Goal: Find specific page/section: Find specific page/section

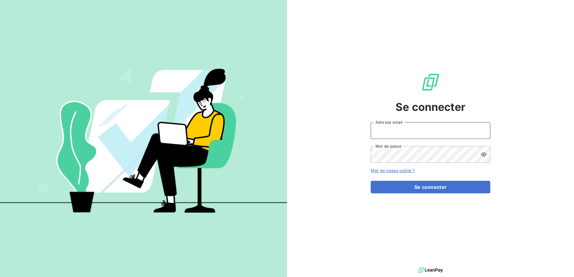
click at [398, 129] on input "Adresse email" at bounding box center [431, 130] width 120 height 17
type input "ajestin@newcliptechnics.com"
click at [413, 180] on form "ajestin@newcliptechnics.com Adresse email Mot de passe Mot de passe oublié ? Se…" at bounding box center [431, 157] width 120 height 71
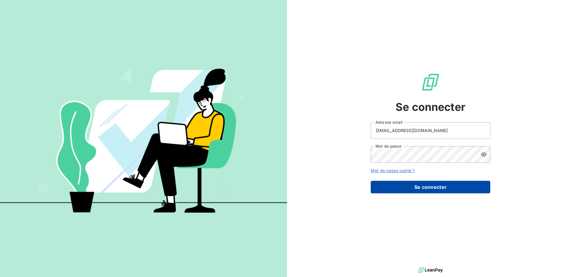
click at [410, 186] on button "Se connecter" at bounding box center [431, 187] width 120 height 13
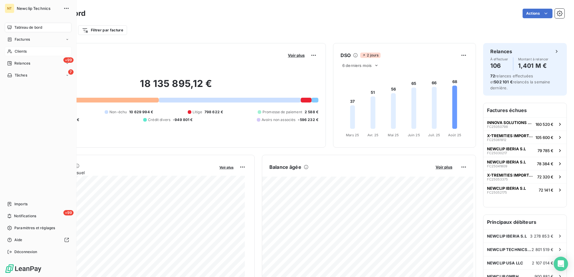
click at [17, 49] on span "Clients" at bounding box center [21, 51] width 12 height 5
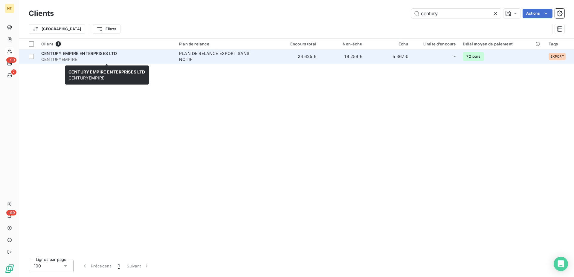
type input "century"
click at [94, 58] on span "CENTURYEMPIRE" at bounding box center [106, 60] width 131 height 6
